Goal: Complete application form

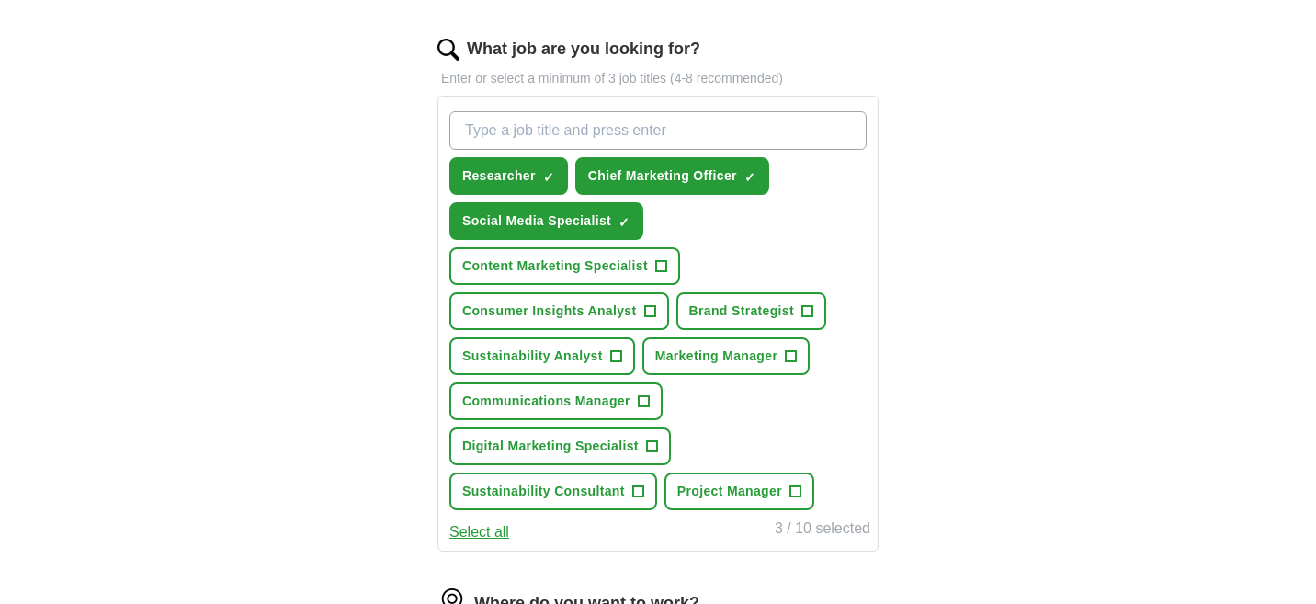
scroll to position [582, 0]
click at [653, 262] on button "Content Marketing Specialist +" at bounding box center [565, 265] width 231 height 38
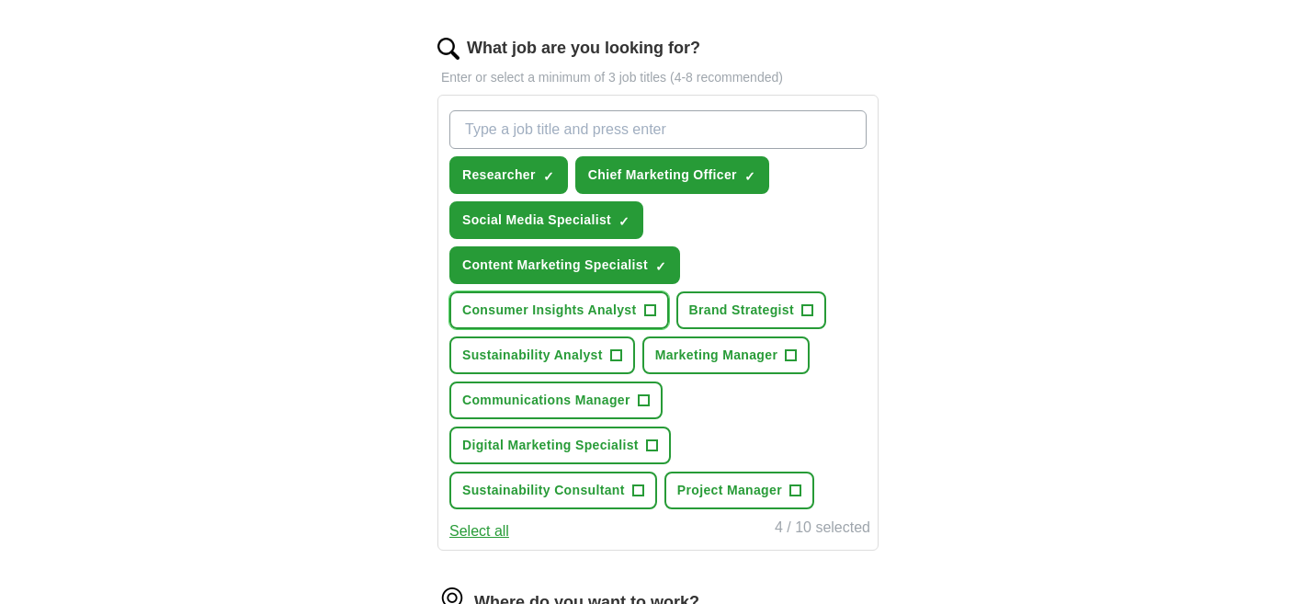
click at [640, 308] on button "Consumer Insights Analyst +" at bounding box center [560, 310] width 220 height 38
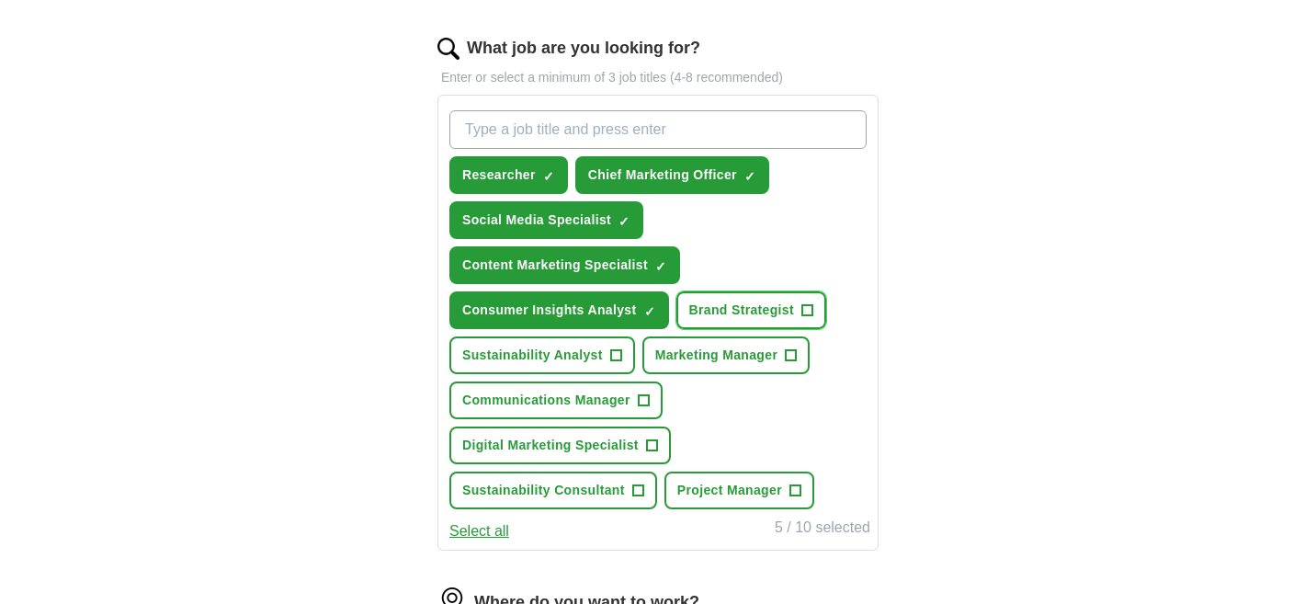
click at [709, 297] on button "Brand Strategist +" at bounding box center [752, 310] width 151 height 38
click at [700, 350] on span "Marketing Manager" at bounding box center [716, 355] width 123 height 19
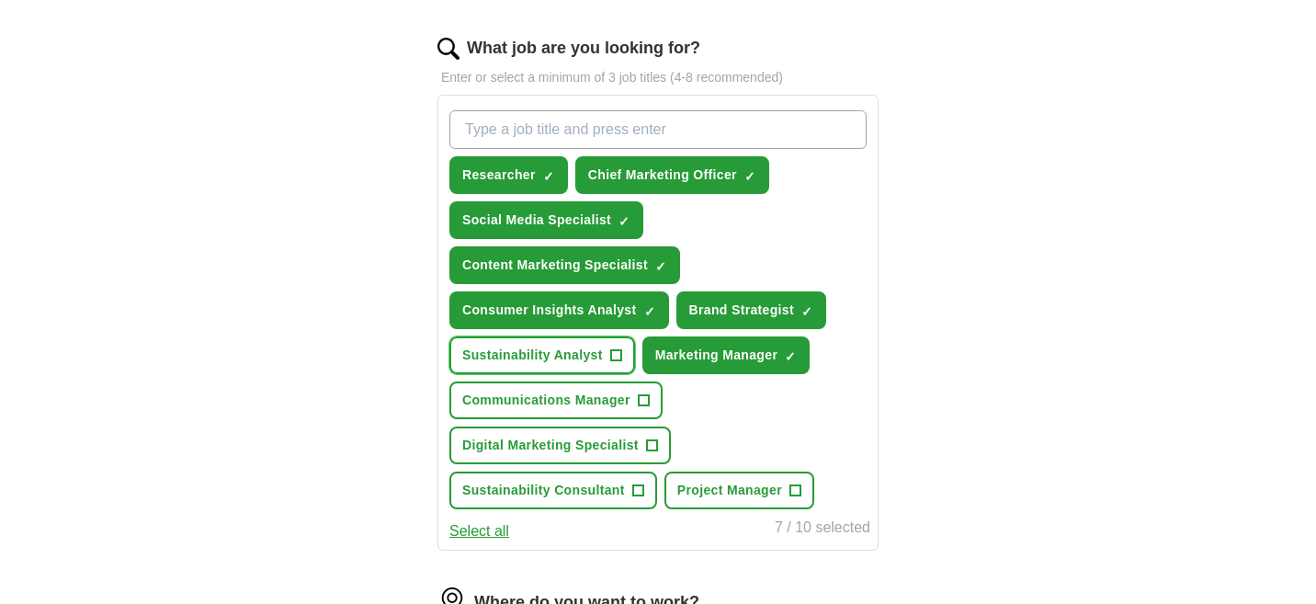
click at [613, 351] on span "+" at bounding box center [615, 355] width 11 height 15
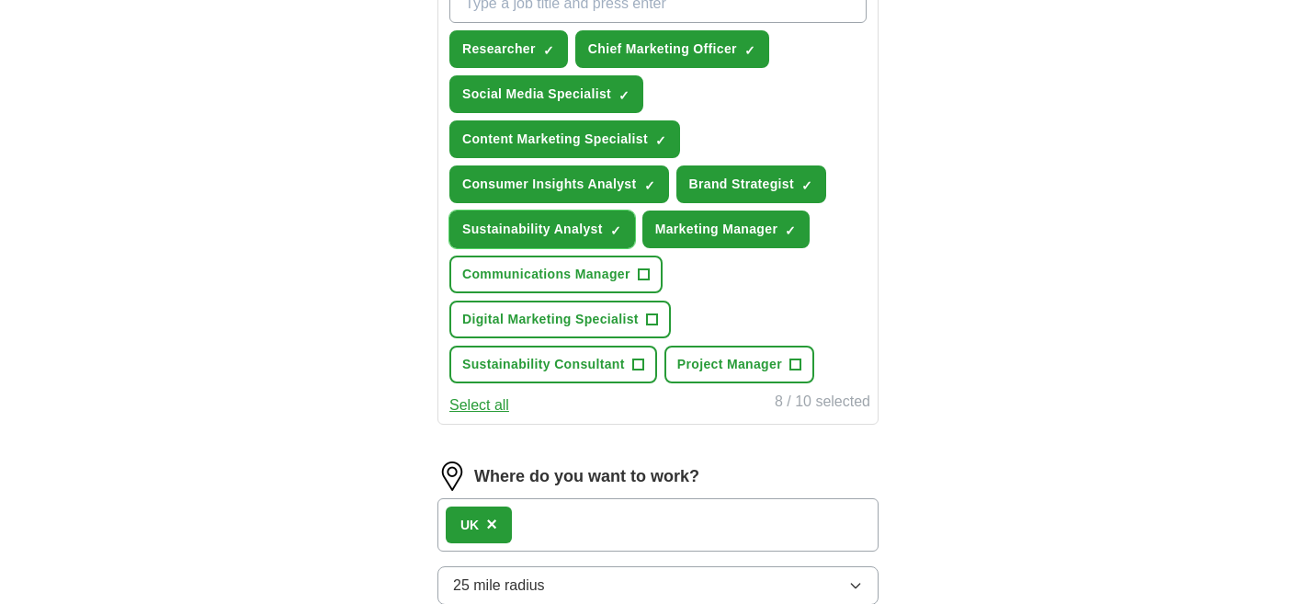
scroll to position [709, 0]
click at [625, 325] on span "Digital Marketing Specialist" at bounding box center [550, 318] width 177 height 19
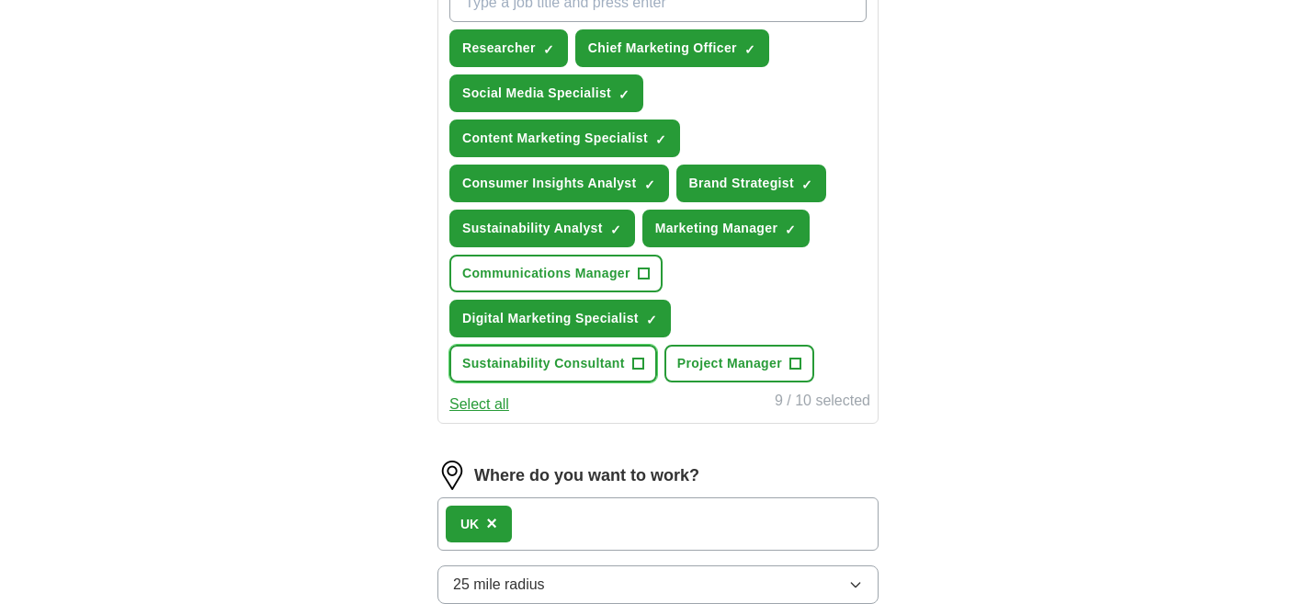
click at [608, 365] on span "Sustainability Consultant" at bounding box center [543, 363] width 163 height 19
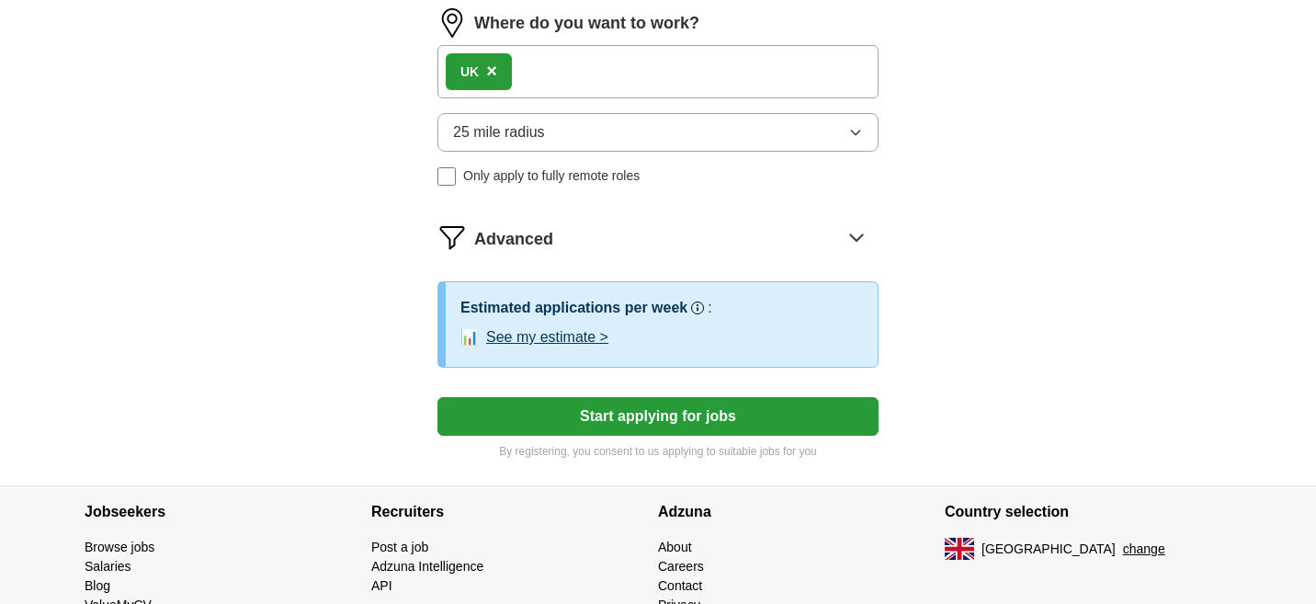
scroll to position [1163, 0]
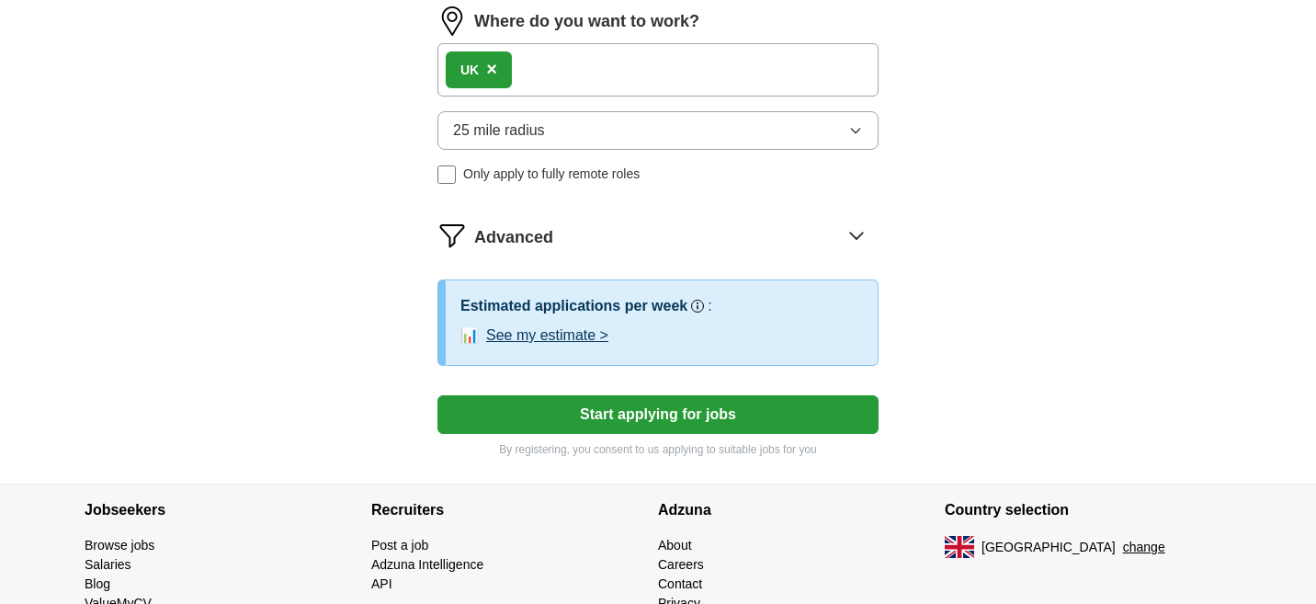
click at [716, 421] on button "Start applying for jobs" at bounding box center [658, 414] width 441 height 39
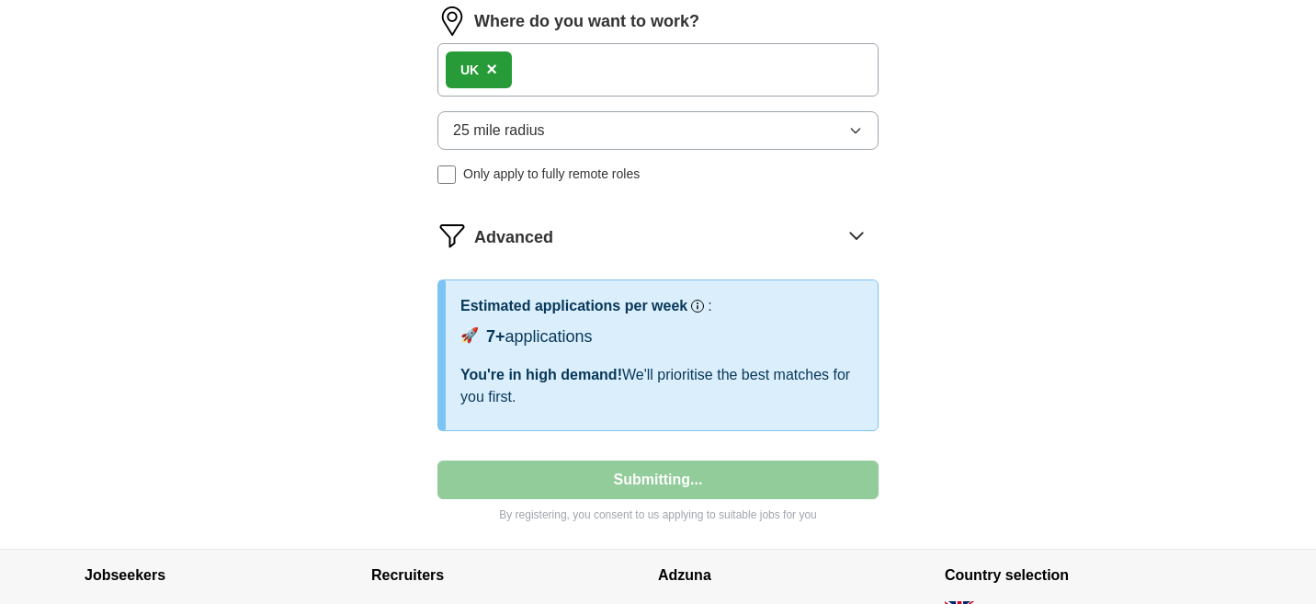
select select "**"
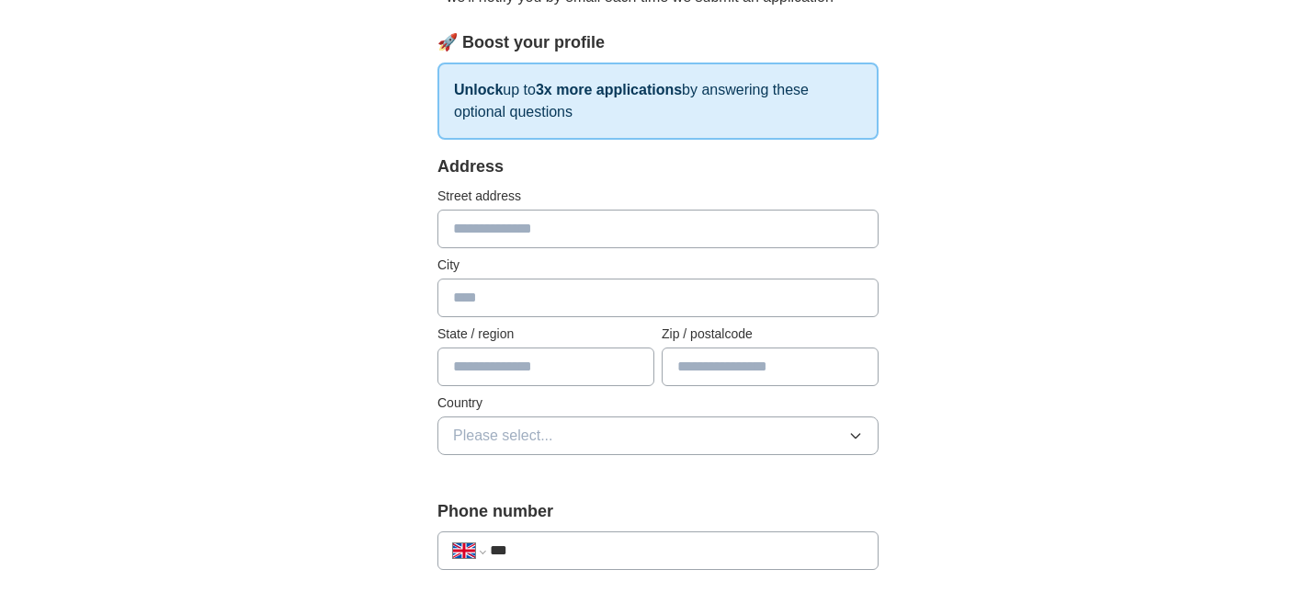
scroll to position [257, 0]
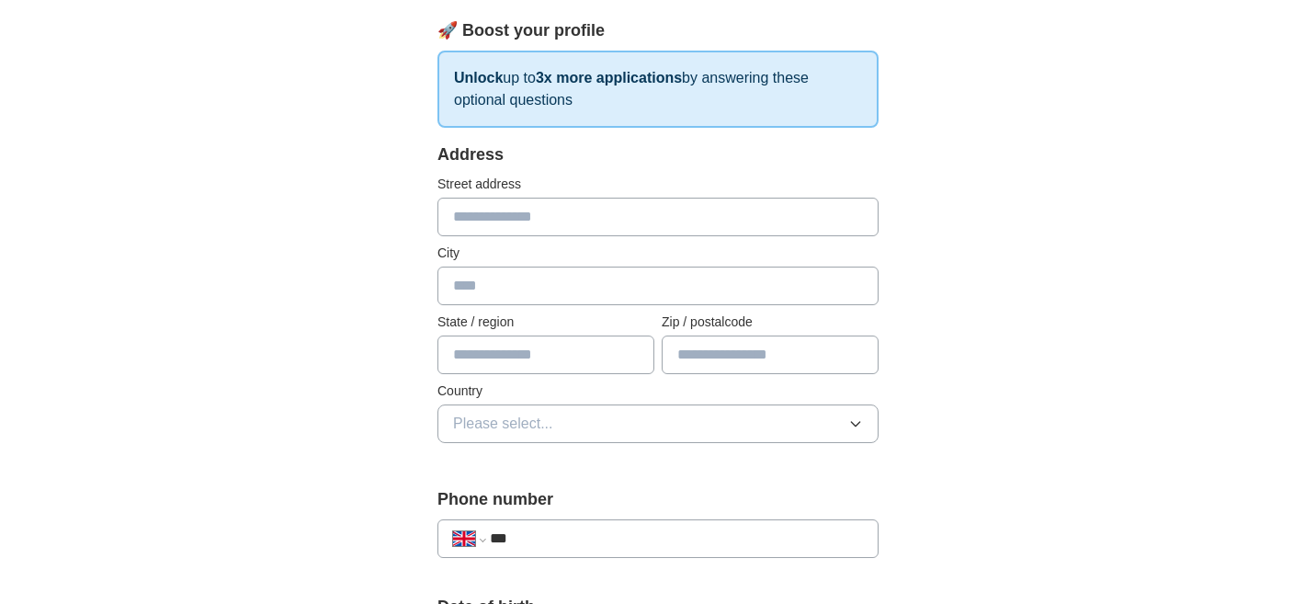
click at [631, 222] on input "text" at bounding box center [658, 217] width 441 height 39
click at [0, 347] on nordpass-autofill-portal at bounding box center [0, 347] width 0 height 0
type input "**********"
type input "*******"
type input "******"
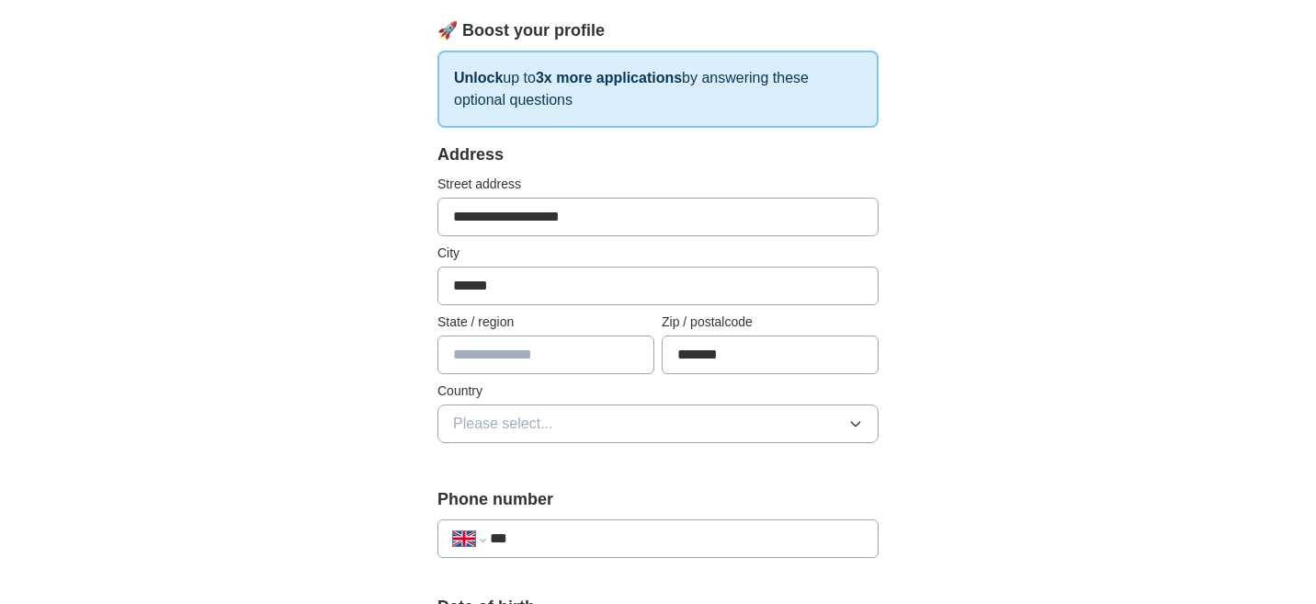
type input "**********"
click at [587, 440] on button "Please select..." at bounding box center [658, 424] width 441 height 39
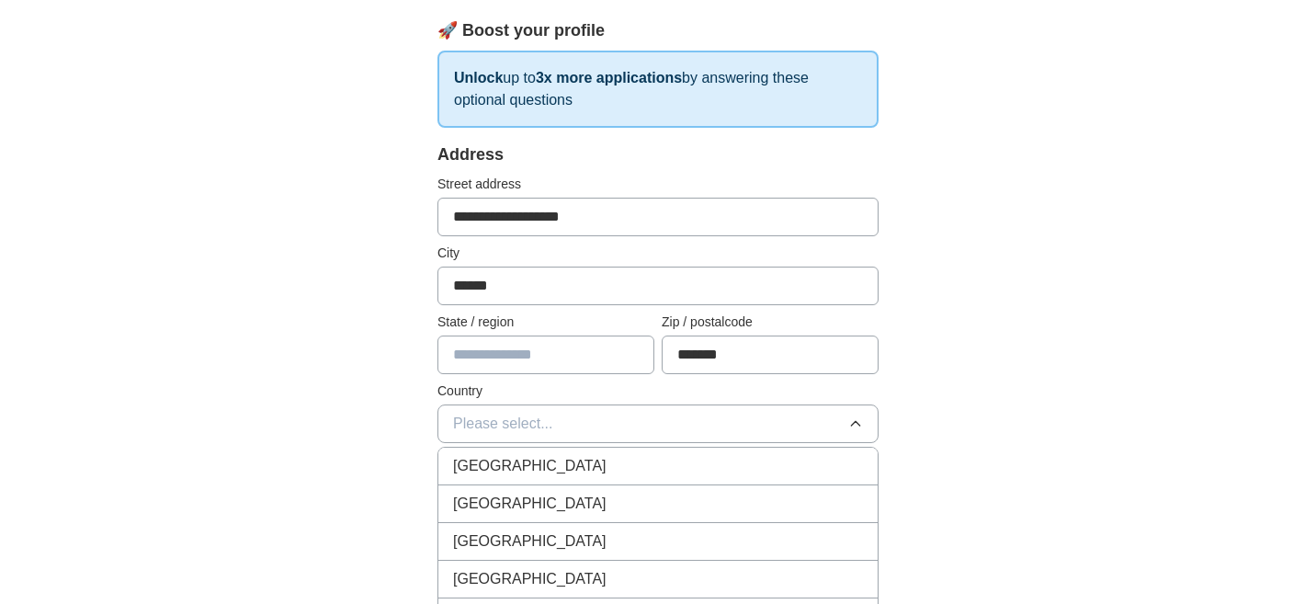
click at [588, 460] on div "[GEOGRAPHIC_DATA]" at bounding box center [658, 466] width 410 height 22
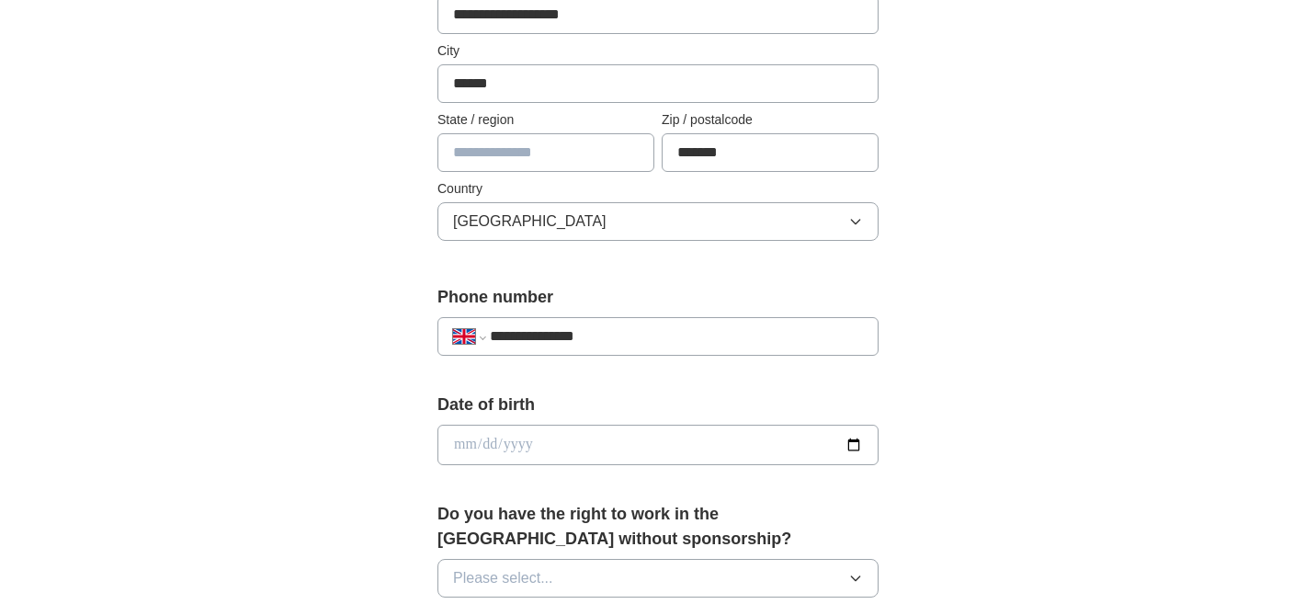
scroll to position [477, 0]
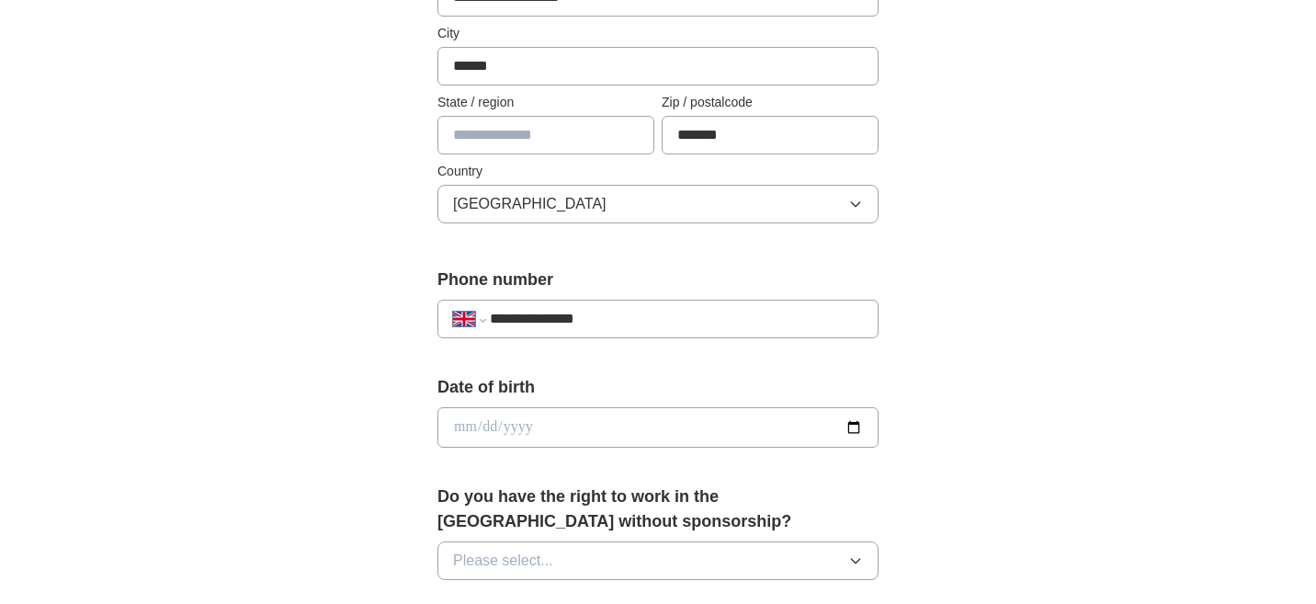
click at [519, 321] on input "**********" at bounding box center [676, 319] width 373 height 22
click at [604, 373] on form "**********" at bounding box center [658, 566] width 441 height 1287
click at [483, 331] on div "**********" at bounding box center [658, 319] width 441 height 39
click at [541, 431] on input "date" at bounding box center [658, 427] width 441 height 40
type input "**********"
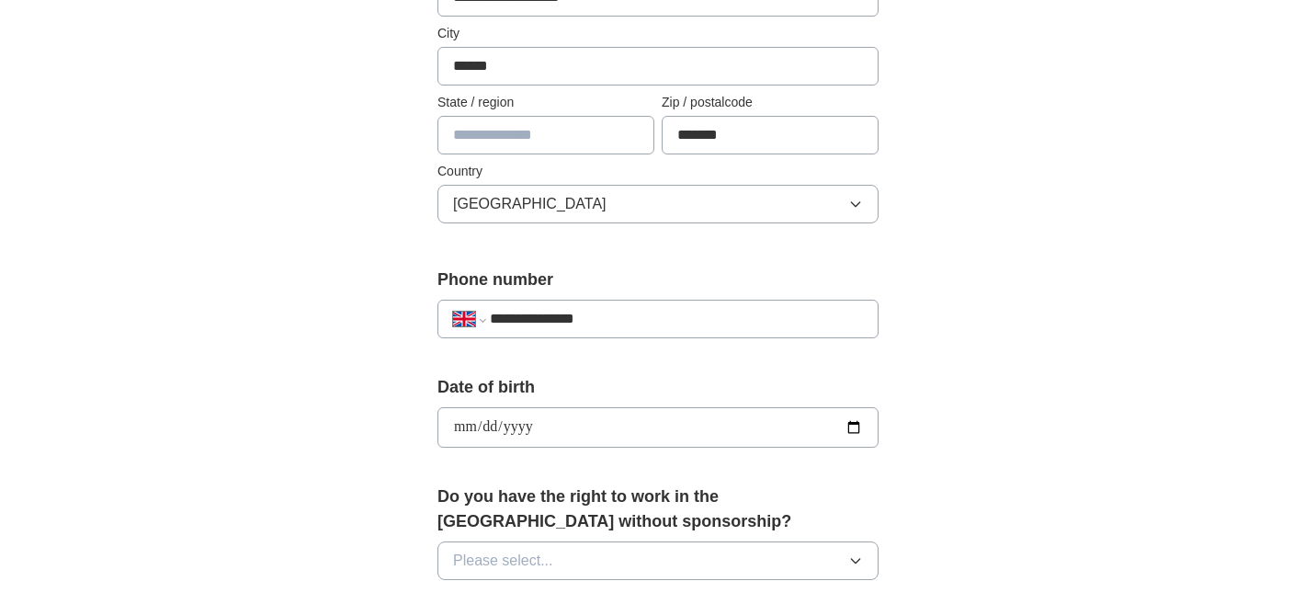
click at [934, 522] on div "**********" at bounding box center [658, 455] width 588 height 1546
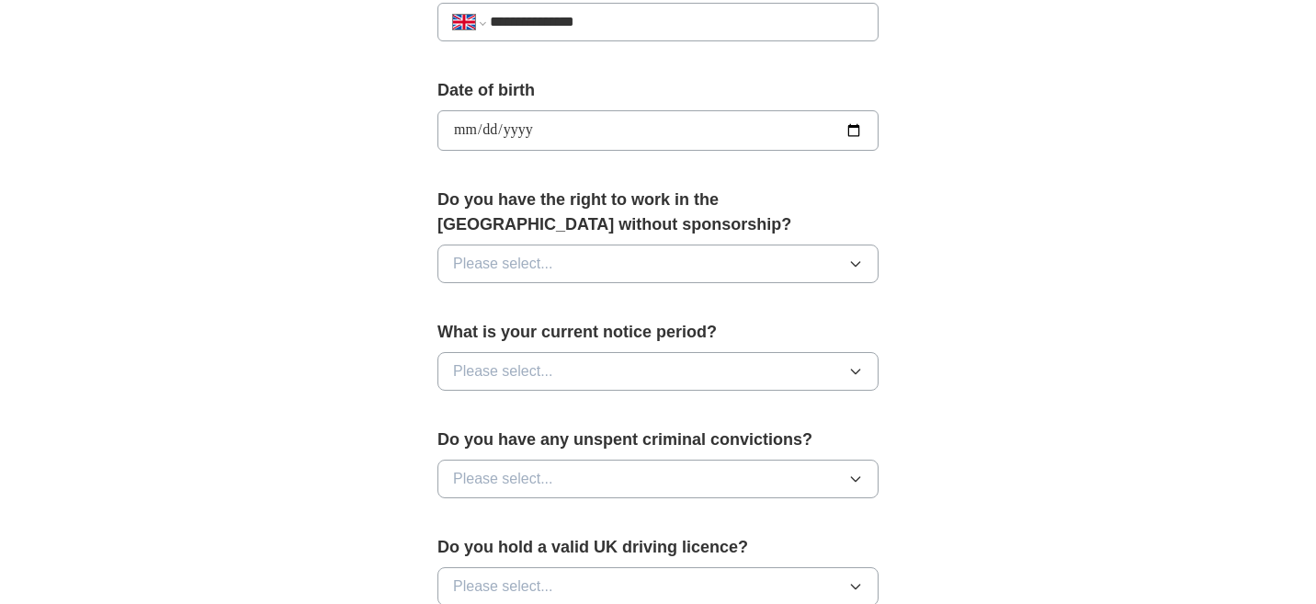
scroll to position [775, 0]
click at [712, 266] on button "Please select..." at bounding box center [658, 263] width 441 height 39
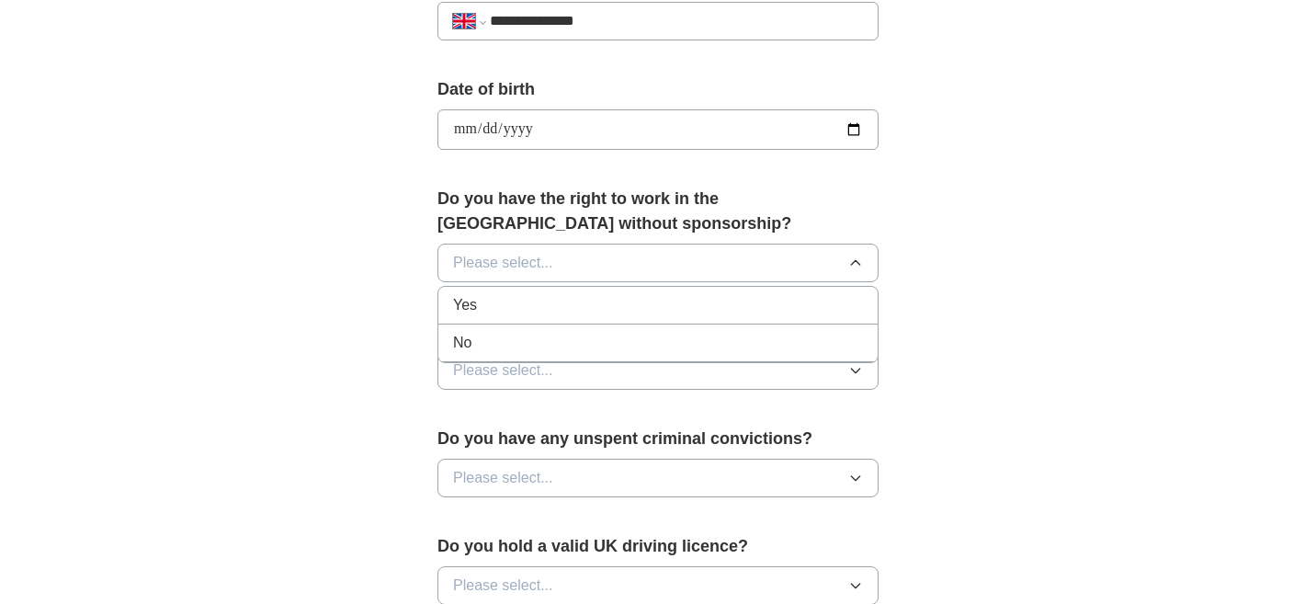
click at [671, 340] on div "No" at bounding box center [658, 343] width 410 height 22
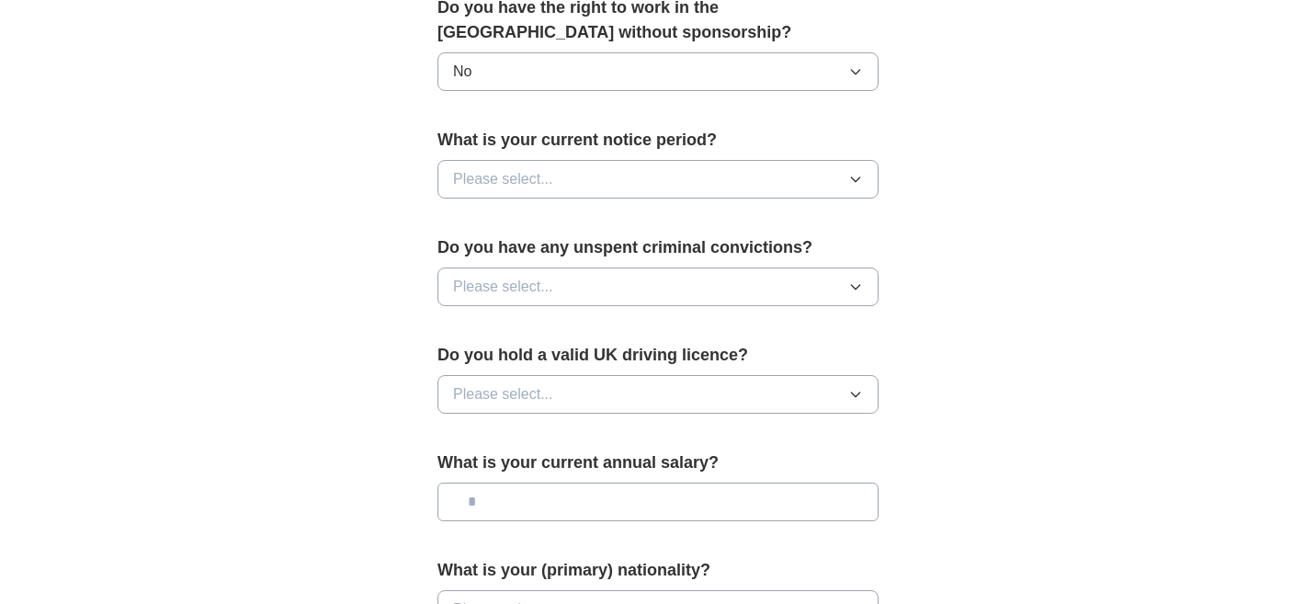
scroll to position [972, 0]
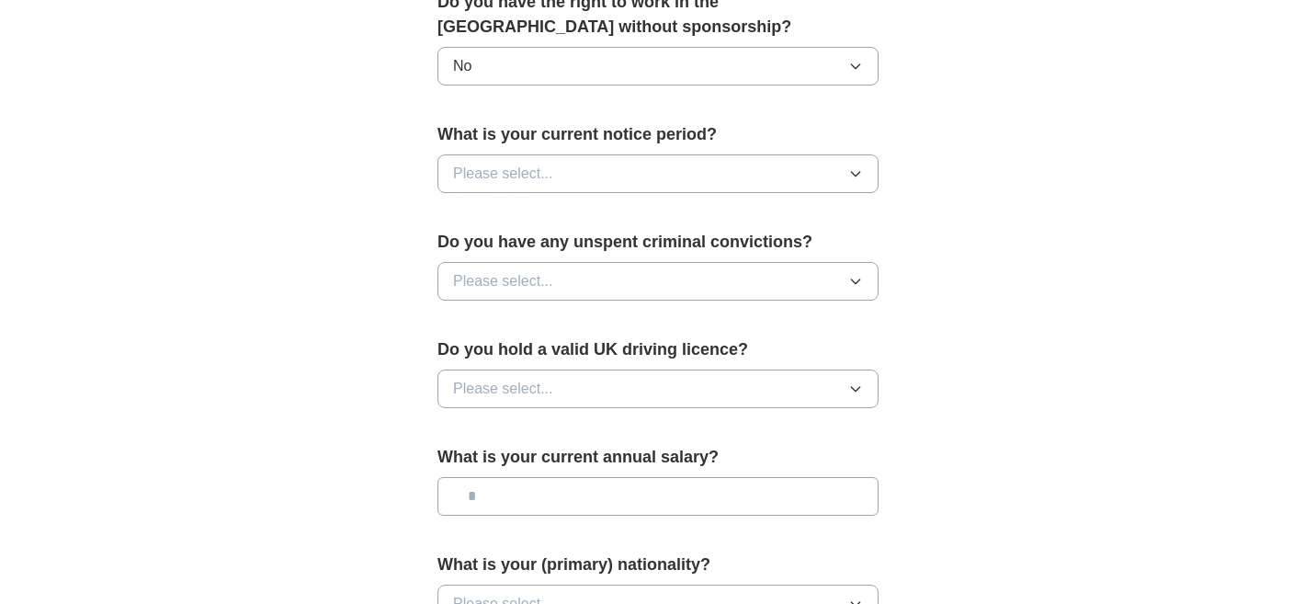
click at [684, 179] on button "Please select..." at bounding box center [658, 173] width 441 height 39
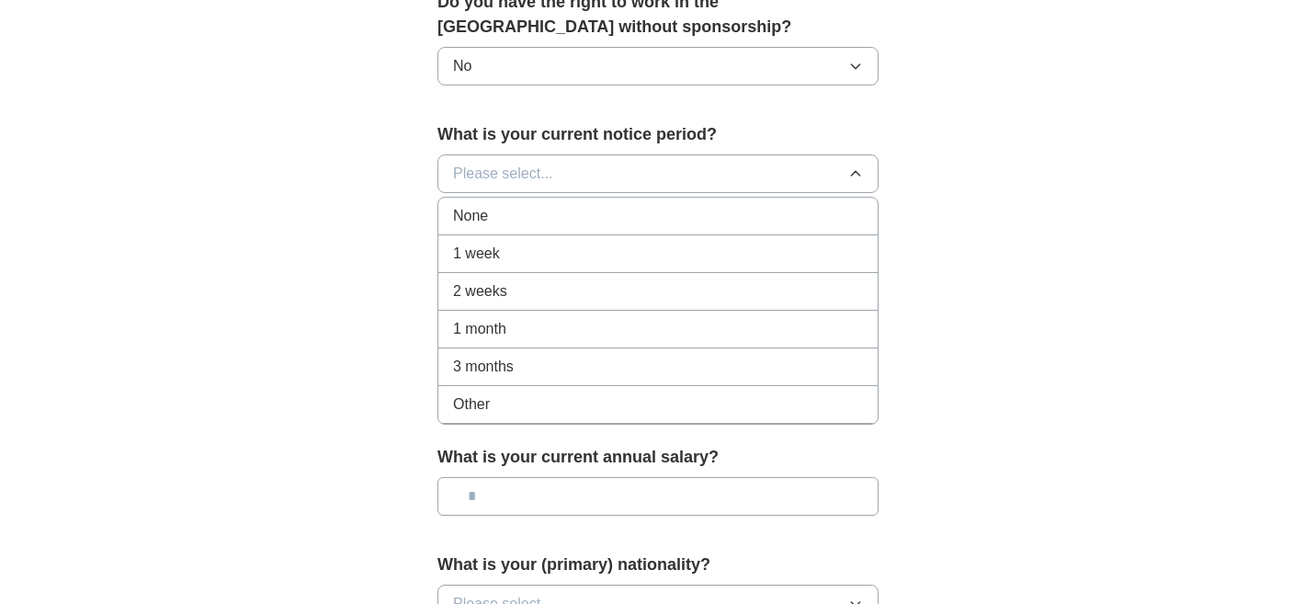
click at [677, 207] on div "None" at bounding box center [658, 216] width 410 height 22
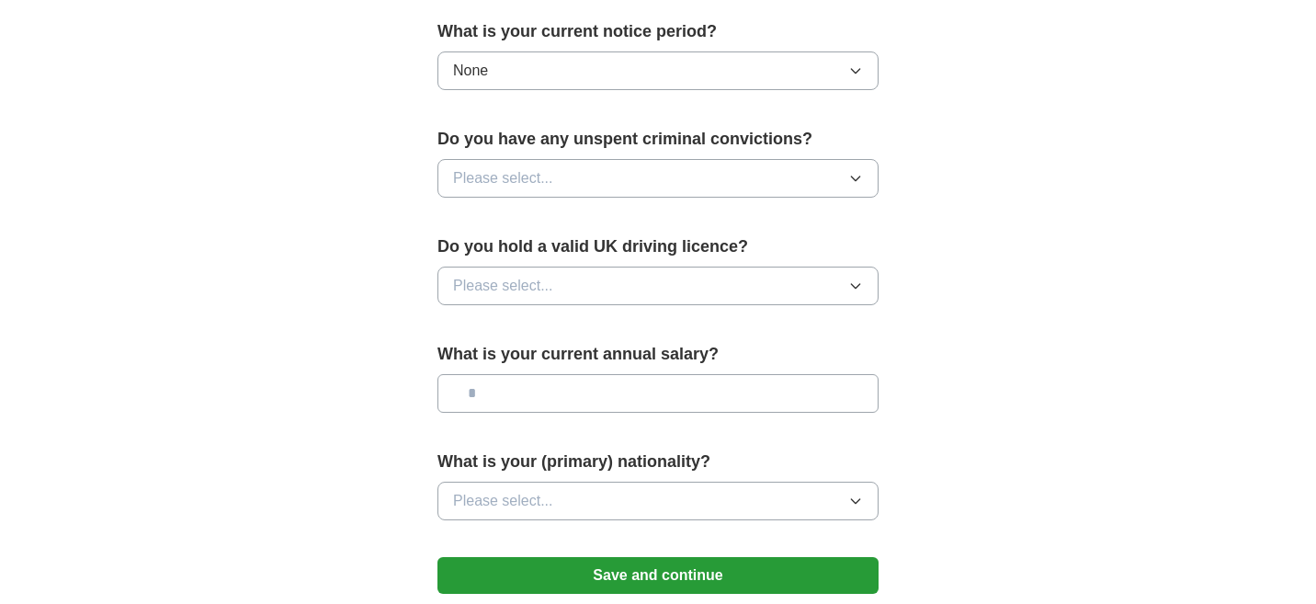
scroll to position [1079, 0]
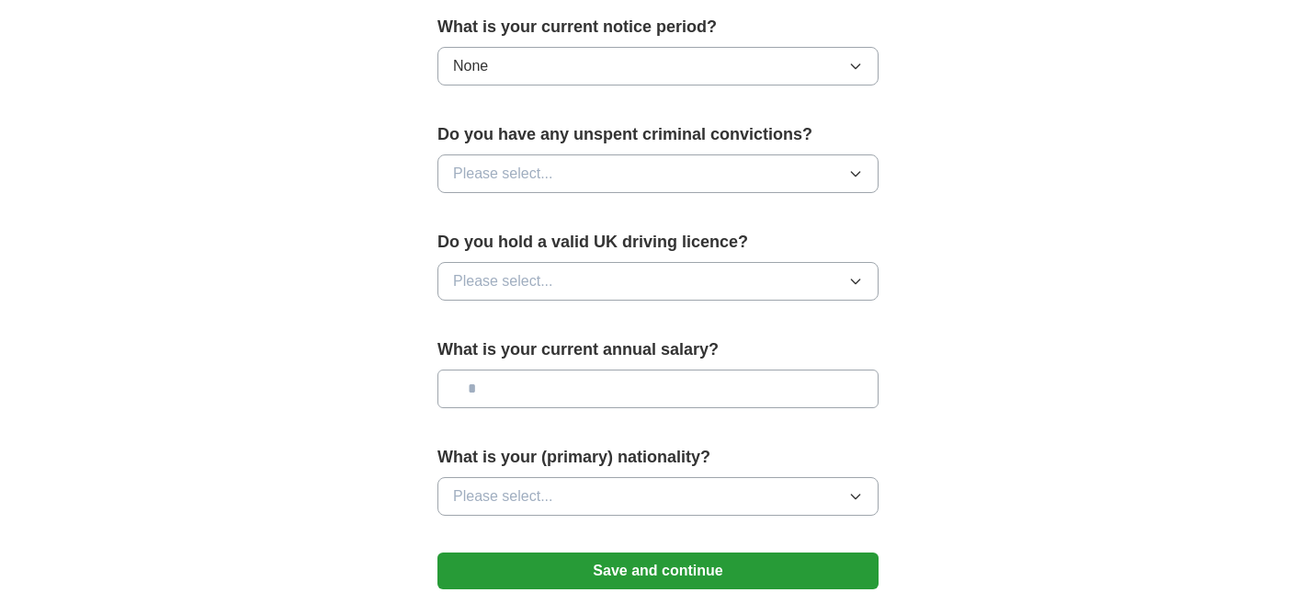
click at [692, 163] on button "Please select..." at bounding box center [658, 173] width 441 height 39
click at [678, 256] on div "No" at bounding box center [658, 254] width 410 height 22
click at [674, 286] on button "Please select..." at bounding box center [658, 281] width 441 height 39
click at [658, 366] on div "No" at bounding box center [658, 361] width 410 height 22
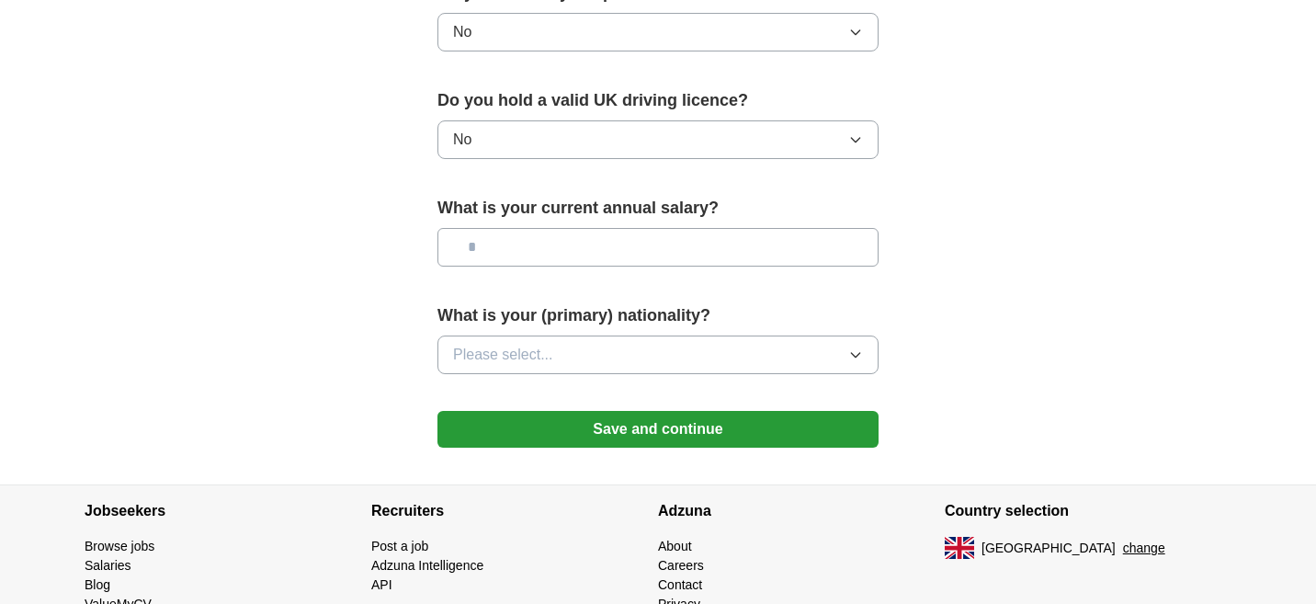
scroll to position [1224, 0]
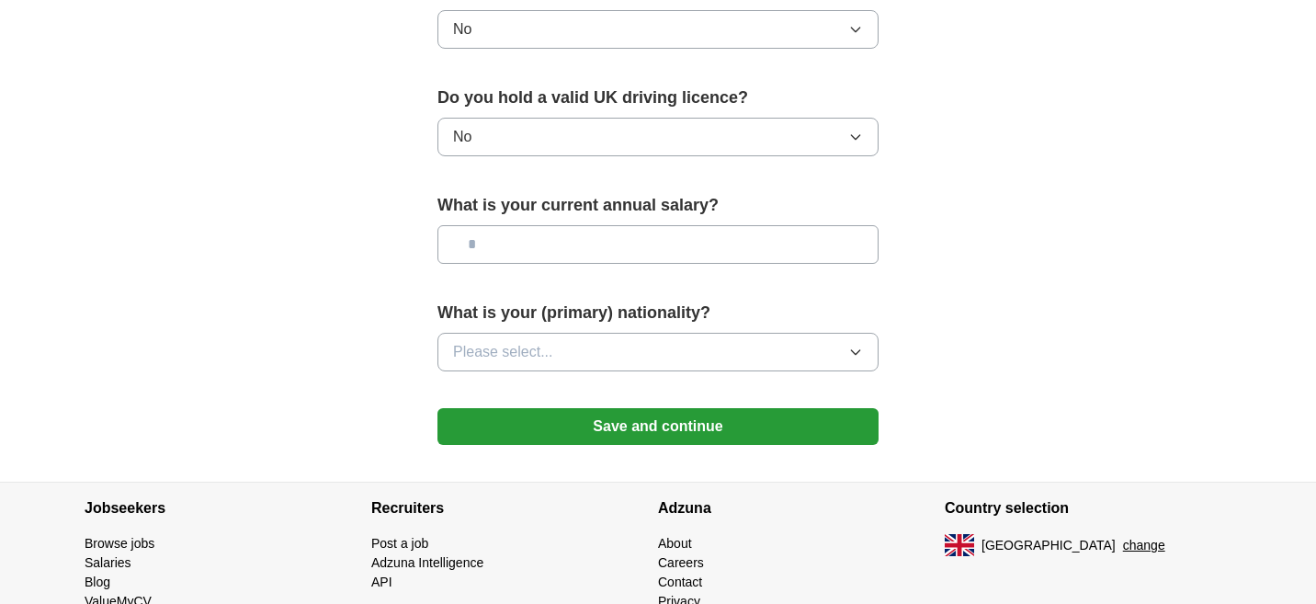
click at [644, 253] on input "text" at bounding box center [658, 244] width 441 height 39
click at [653, 355] on button "Please select..." at bounding box center [658, 352] width 441 height 39
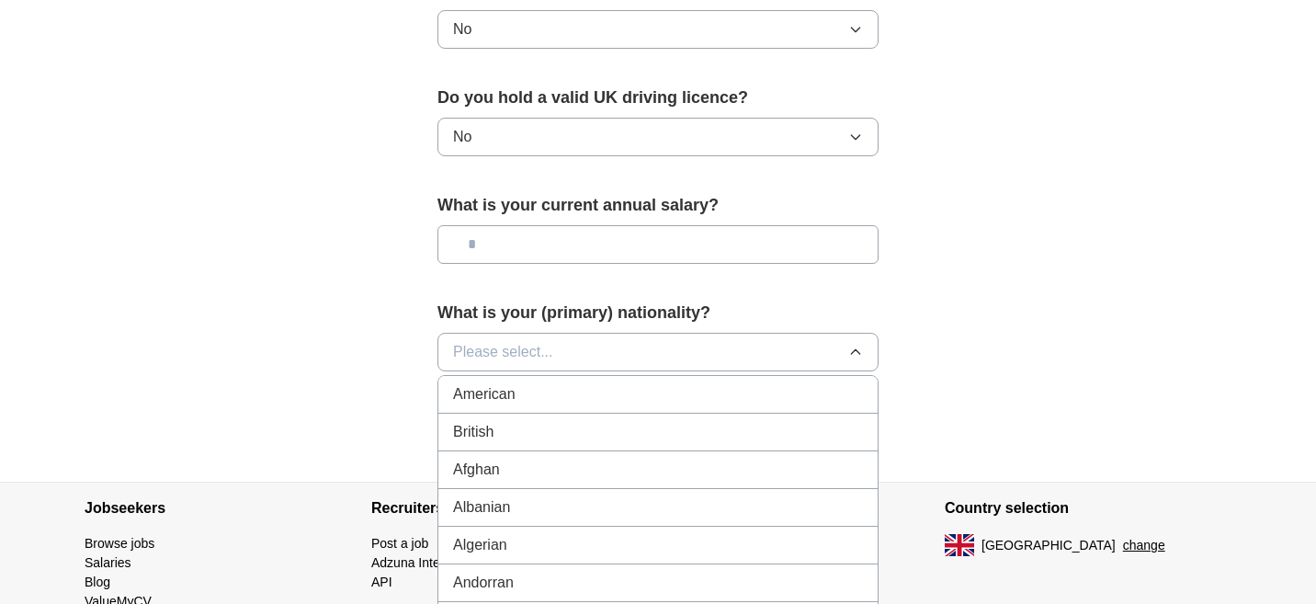
click at [644, 395] on div "American" at bounding box center [658, 394] width 410 height 22
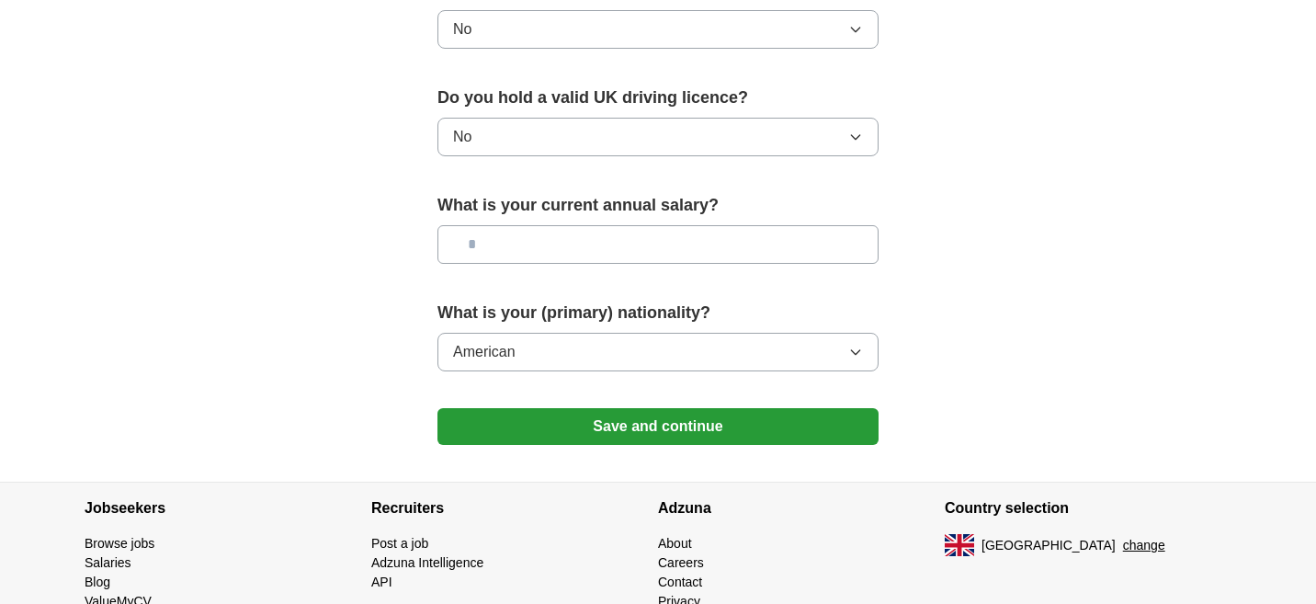
click at [653, 427] on button "Save and continue" at bounding box center [658, 426] width 441 height 37
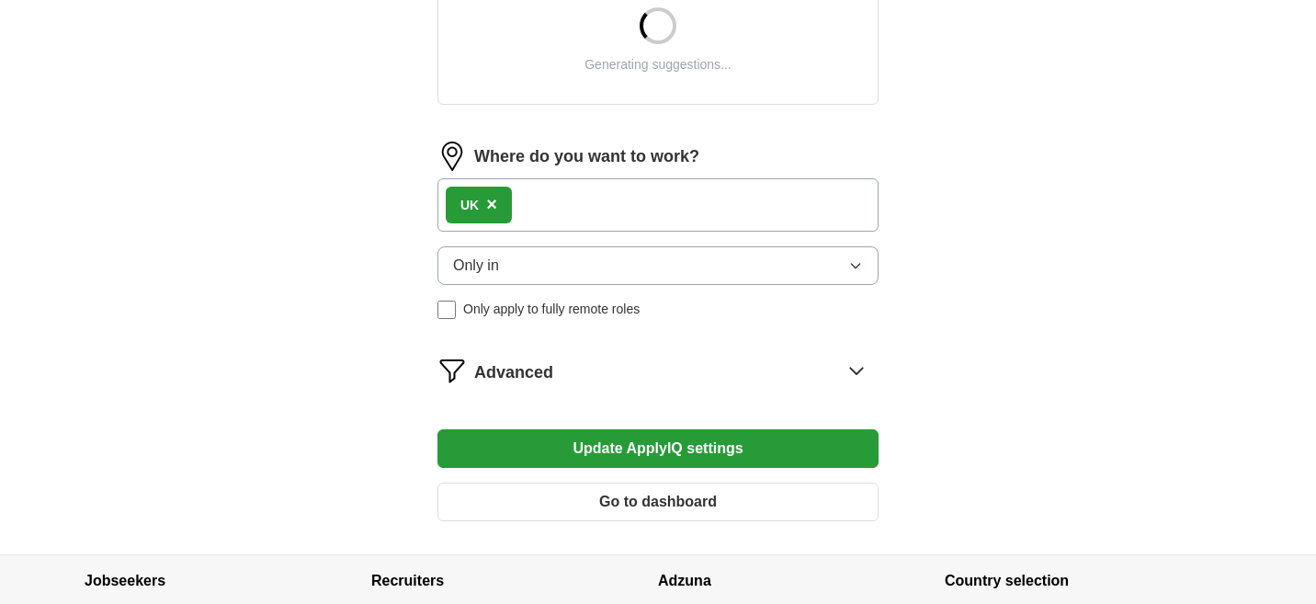
scroll to position [901, 0]
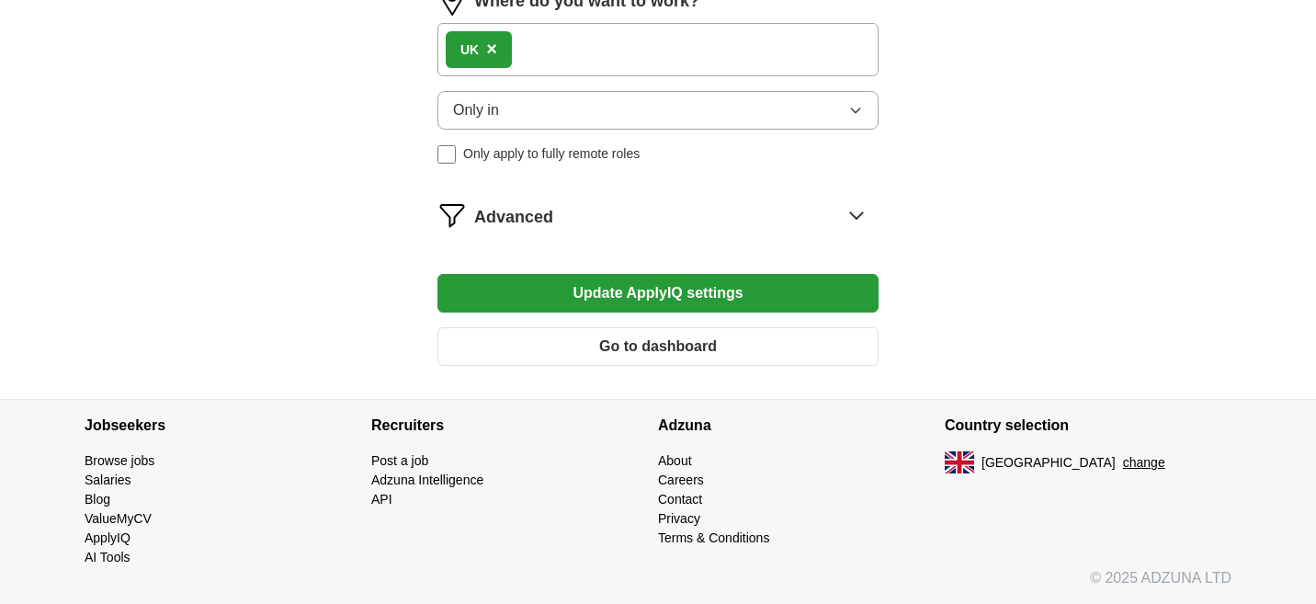
click at [871, 216] on icon at bounding box center [856, 214] width 29 height 29
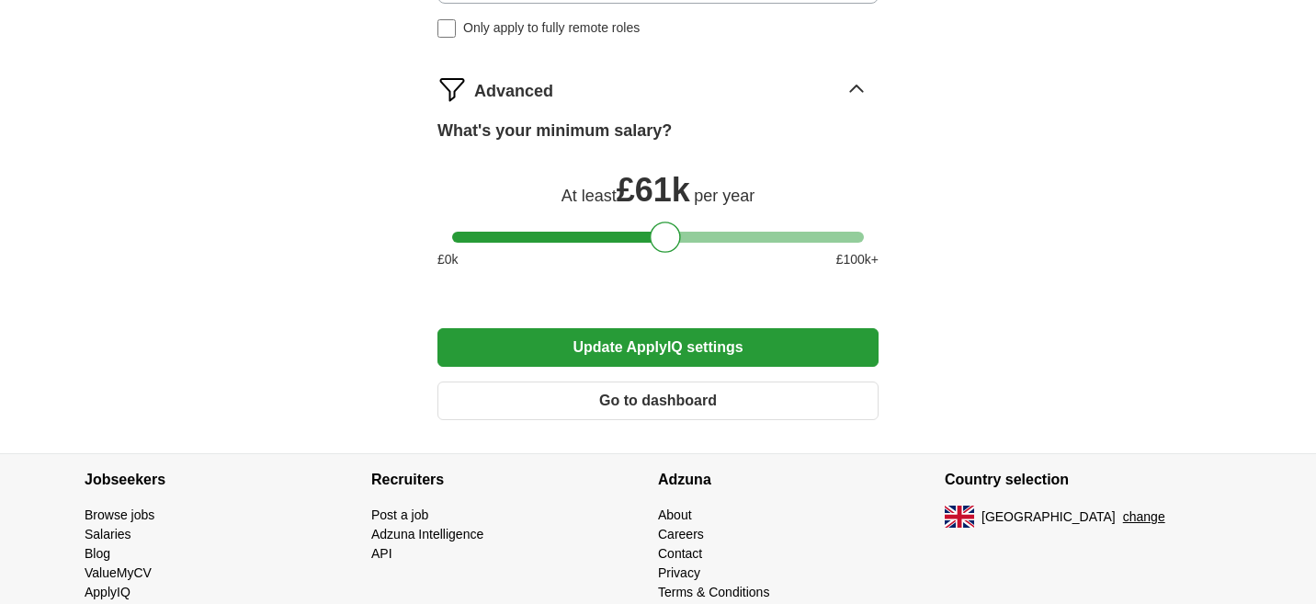
scroll to position [1309, 0]
click at [555, 234] on div at bounding box center [658, 237] width 412 height 11
drag, startPoint x: 551, startPoint y: 234, endPoint x: 518, endPoint y: 234, distance: 33.1
click at [518, 234] on div at bounding box center [519, 237] width 31 height 31
click at [606, 344] on button "Update ApplyIQ settings" at bounding box center [658, 347] width 441 height 39
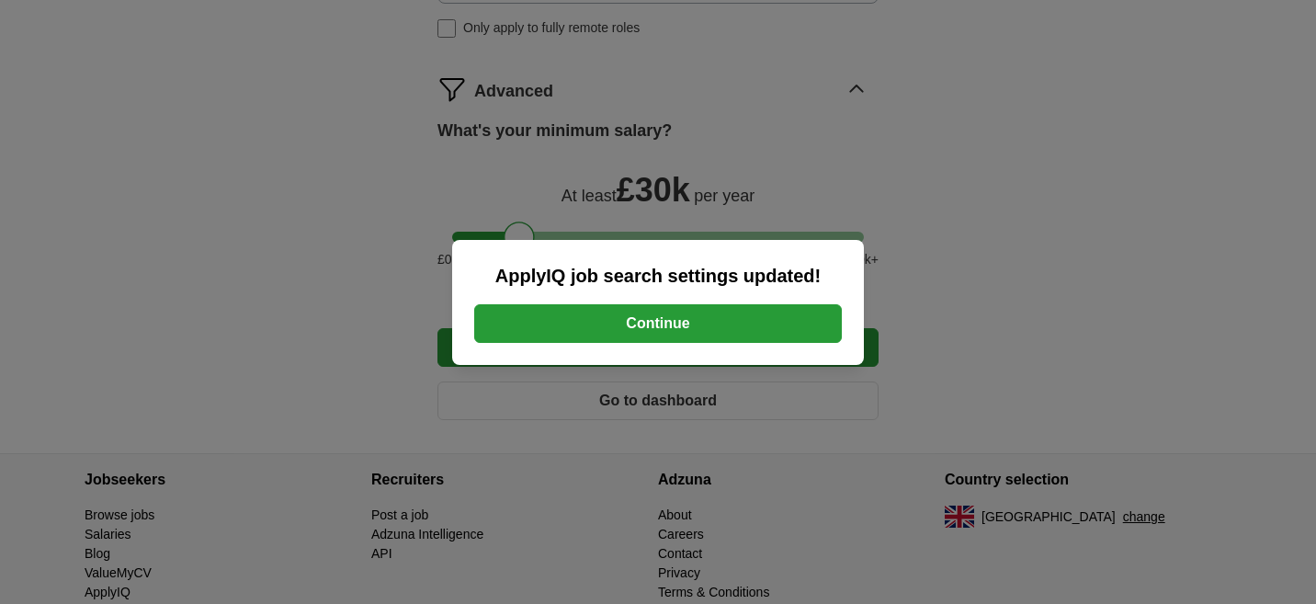
click at [608, 333] on button "Continue" at bounding box center [658, 323] width 368 height 39
